Goal: Go to known website: Go to known website

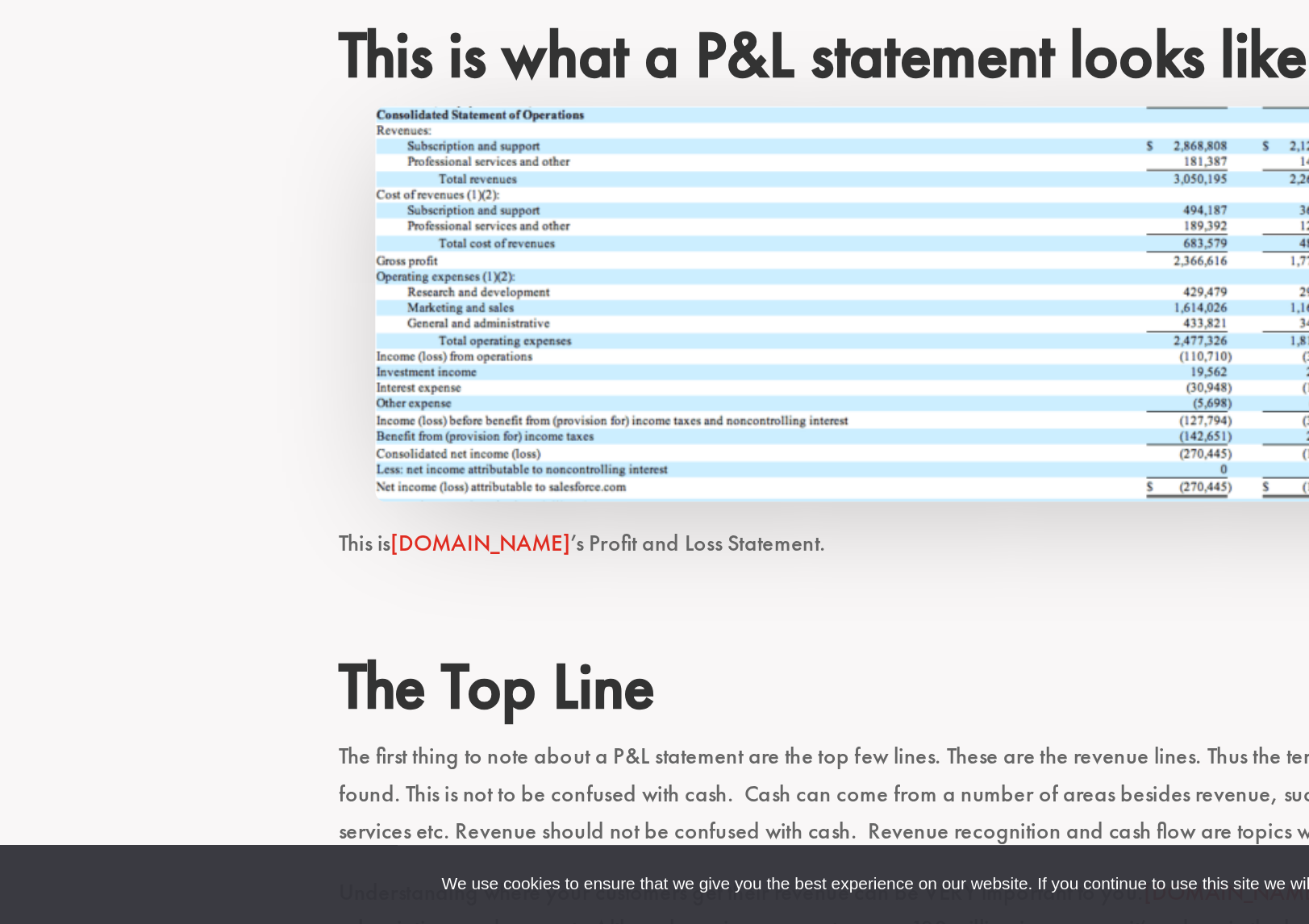
scroll to position [703, 0]
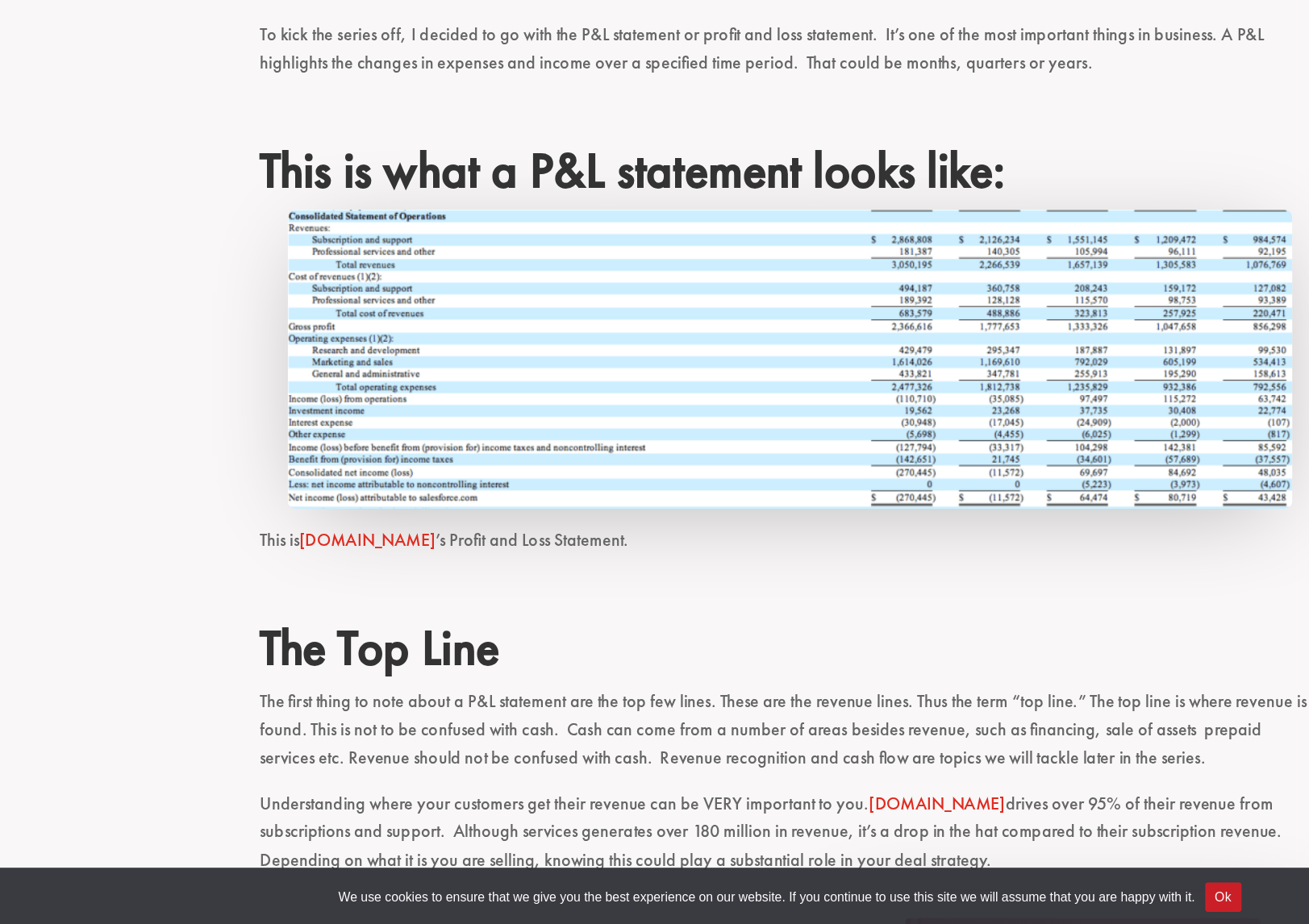
click at [288, 609] on link "[DOMAIN_NAME]" at bounding box center [307, 604] width 112 height 18
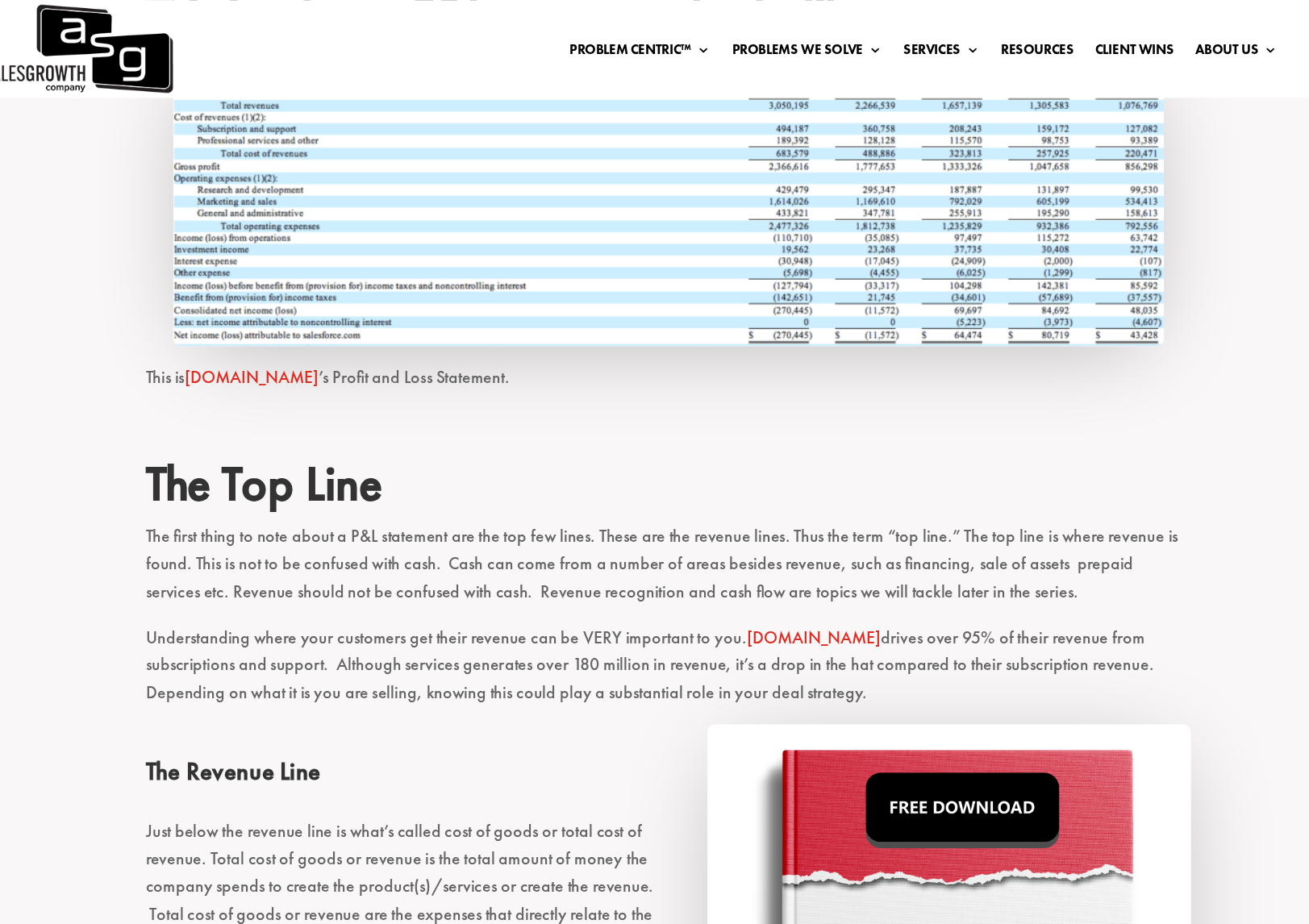
scroll to position [744, 0]
